Goal: Find specific page/section: Find specific page/section

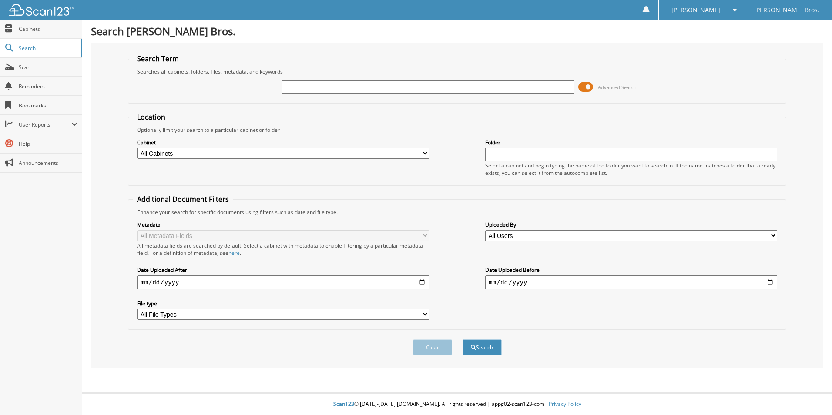
click at [579, 90] on span at bounding box center [586, 87] width 15 height 13
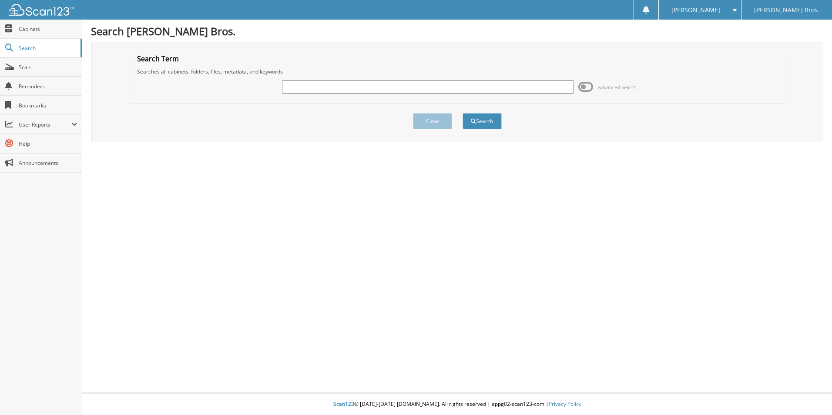
click at [436, 93] on input "text" at bounding box center [428, 87] width 292 height 13
paste input "707208"
type input "707208"
click at [491, 128] on button "Search" at bounding box center [482, 121] width 39 height 16
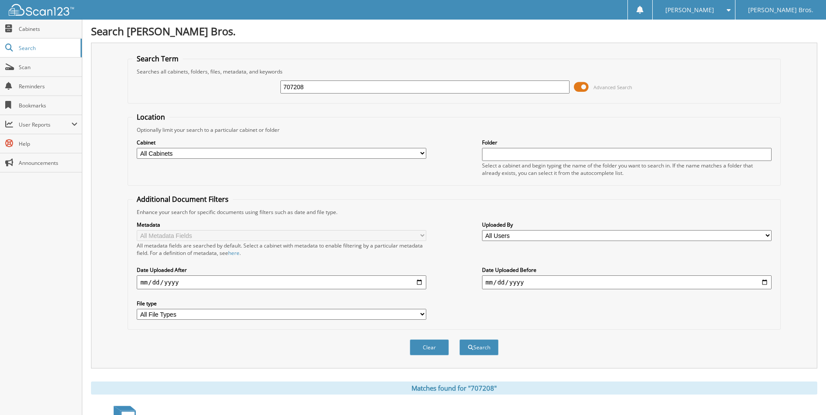
click at [588, 84] on span at bounding box center [581, 87] width 15 height 13
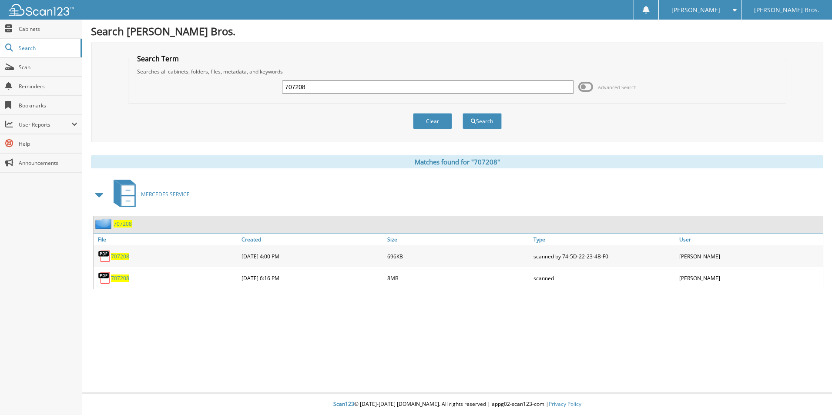
click at [129, 257] on div "707208" at bounding box center [167, 256] width 146 height 17
click at [125, 257] on span "707208" at bounding box center [120, 256] width 18 height 7
click at [110, 277] on img at bounding box center [104, 278] width 13 height 13
click at [122, 279] on span "707208" at bounding box center [120, 278] width 18 height 7
click at [114, 275] on span "707208" at bounding box center [120, 278] width 18 height 7
